Goal: Transaction & Acquisition: Download file/media

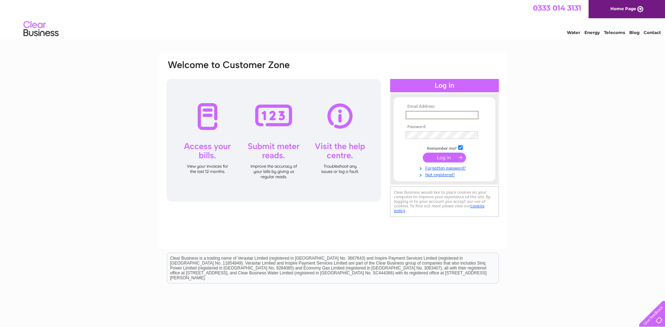
click at [421, 113] on input "text" at bounding box center [442, 115] width 73 height 8
paste input "enquiries@sunnyfields.net"
type input "enquiries@sunnyfields.net"
click at [459, 147] on input "checkbox" at bounding box center [460, 146] width 5 height 5
checkbox input "false"
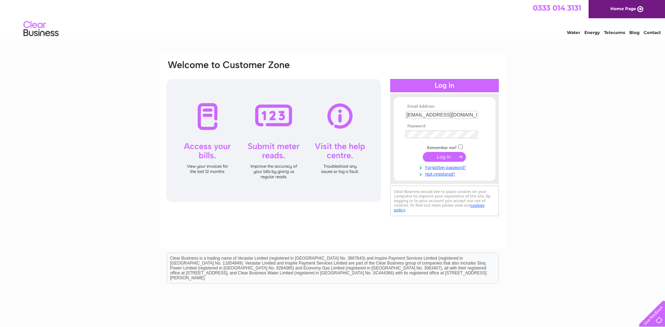
click at [452, 156] on input "submit" at bounding box center [444, 157] width 43 height 10
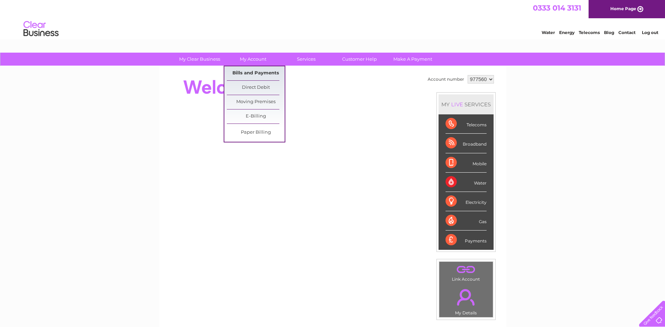
click at [249, 74] on link "Bills and Payments" at bounding box center [256, 73] width 58 height 14
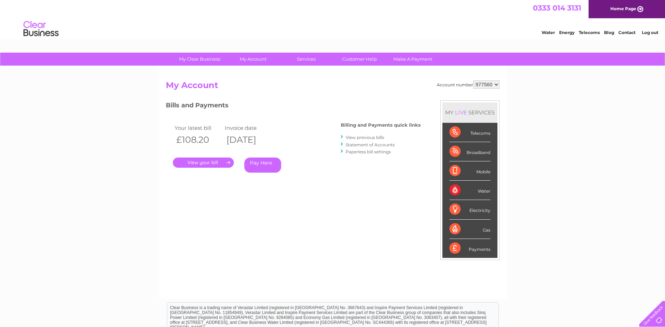
click at [216, 159] on link "." at bounding box center [203, 162] width 61 height 10
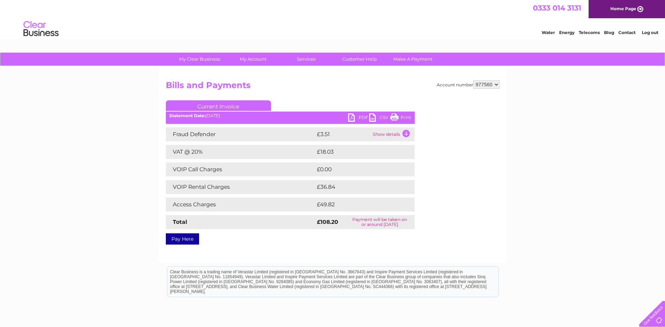
click at [360, 115] on link "PDF" at bounding box center [358, 118] width 21 height 10
click at [482, 85] on select "977560 992500" at bounding box center [486, 84] width 26 height 8
select select "992500"
click at [473, 80] on select "977560 992500" at bounding box center [486, 84] width 26 height 8
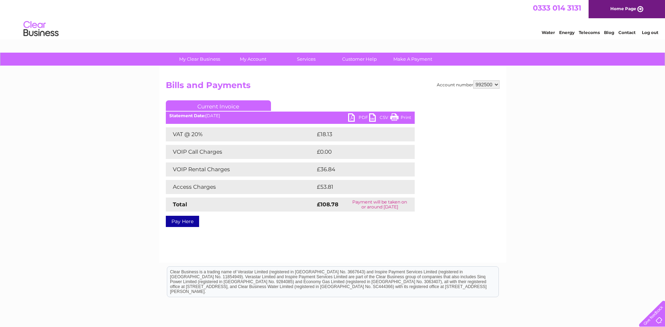
click at [356, 116] on link "PDF" at bounding box center [358, 118] width 21 height 10
